Goal: Find specific page/section: Find specific page/section

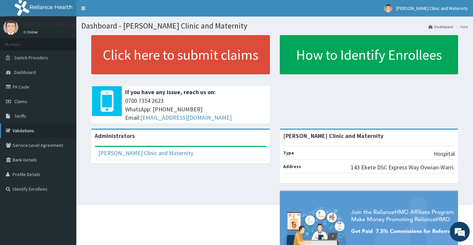
click at [51, 131] on link "Validations" at bounding box center [38, 130] width 76 height 15
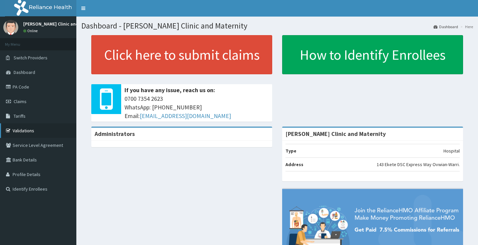
click at [39, 130] on link "Validations" at bounding box center [38, 130] width 76 height 15
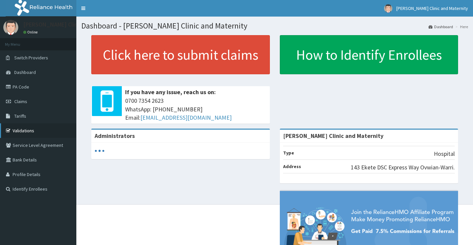
click at [17, 133] on link "Validations" at bounding box center [38, 130] width 76 height 15
